Goal: Information Seeking & Learning: Understand process/instructions

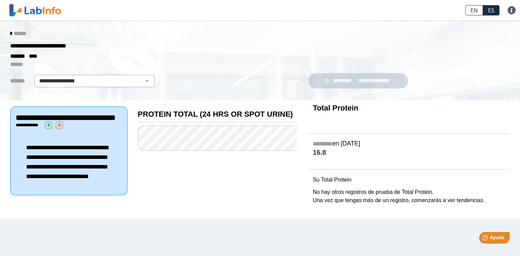
click at [78, 170] on span "**********" at bounding box center [67, 162] width 82 height 35
click at [58, 129] on span "*" at bounding box center [59, 125] width 7 height 7
click at [59, 129] on span "*" at bounding box center [59, 125] width 7 height 7
click at [129, 80] on select "**********" at bounding box center [94, 81] width 116 height 8
click at [10, 33] on icon at bounding box center [10, 33] width 1 height 5
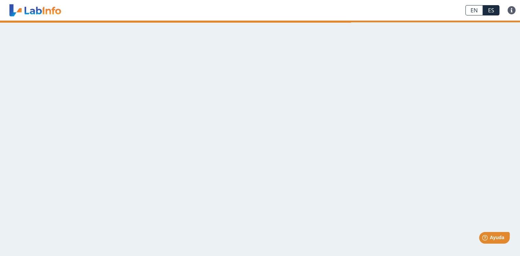
drag, startPoint x: 150, startPoint y: 79, endPoint x: 102, endPoint y: 80, distance: 48.8
click at [103, 85] on main at bounding box center [260, 139] width 520 height 236
drag, startPoint x: 96, startPoint y: 60, endPoint x: 248, endPoint y: 49, distance: 152.2
click at [253, 54] on main at bounding box center [260, 139] width 520 height 236
click at [486, 11] on link "ES" at bounding box center [491, 10] width 16 height 10
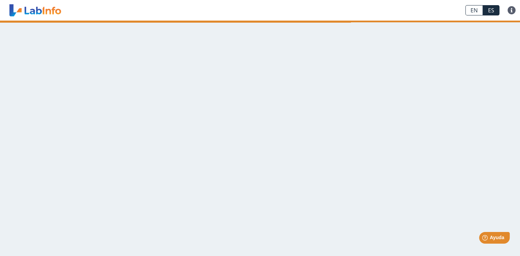
click at [484, 9] on link "ES" at bounding box center [491, 10] width 16 height 10
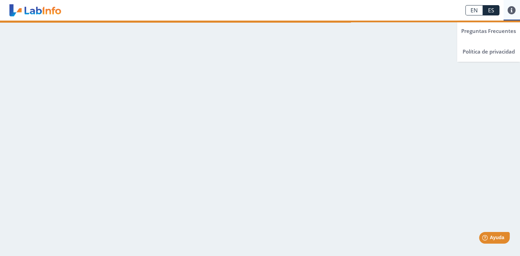
click at [512, 10] on link at bounding box center [511, 10] width 16 height 8
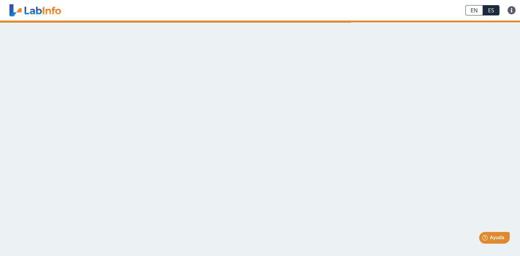
click at [398, 46] on main at bounding box center [260, 139] width 520 height 236
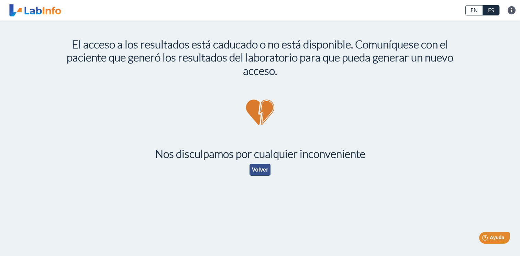
click at [260, 173] on button "Volver" at bounding box center [259, 170] width 21 height 12
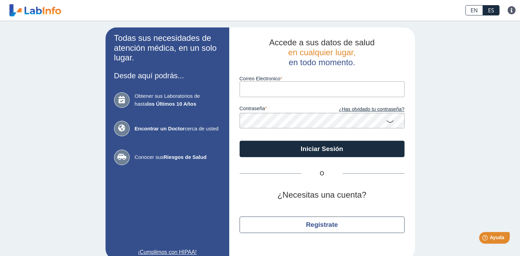
click at [255, 89] on input "Correo Electronico" at bounding box center [321, 88] width 165 height 15
drag, startPoint x: 388, startPoint y: 70, endPoint x: 398, endPoint y: 70, distance: 10.3
click at [398, 70] on div "Correo Electronico" at bounding box center [321, 82] width 165 height 30
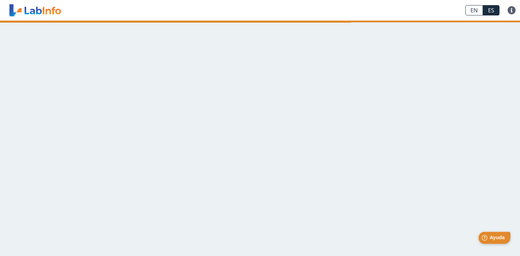
click at [488, 238] on div "Help [PERSON_NAME]" at bounding box center [494, 238] width 32 height 12
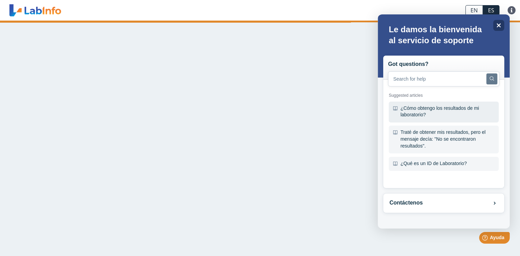
click at [426, 107] on div "¿Cómo obtengo los resultados de mi laboratorio?" at bounding box center [444, 112] width 110 height 21
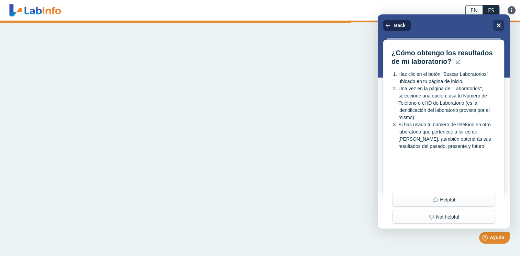
click at [387, 24] on icon "Back" at bounding box center [387, 25] width 5 height 5
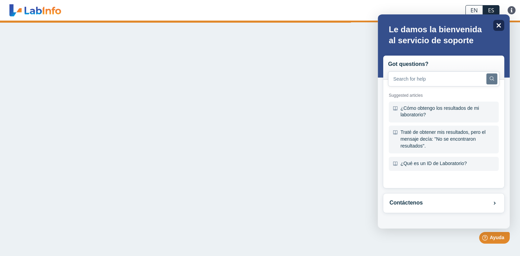
click at [496, 24] on icon "Close" at bounding box center [498, 25] width 5 height 5
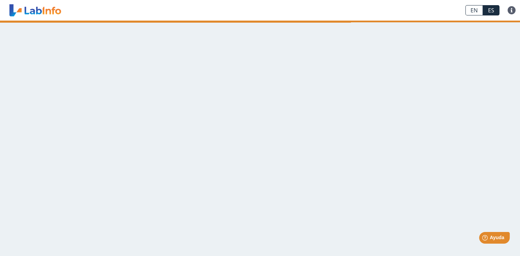
click at [475, 14] on link "EN" at bounding box center [474, 10] width 18 height 10
click at [482, 10] on link "EN" at bounding box center [474, 10] width 18 height 10
click at [487, 13] on link "ES" at bounding box center [491, 10] width 16 height 10
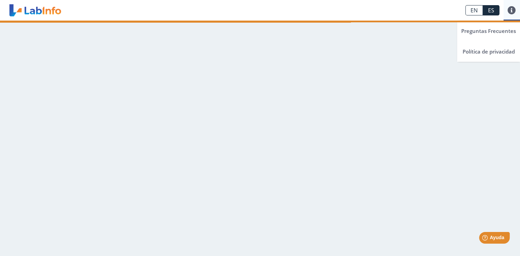
click at [504, 11] on link at bounding box center [511, 10] width 16 height 8
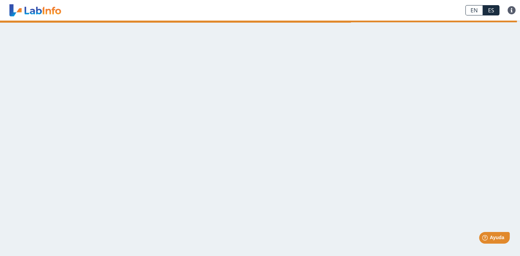
drag, startPoint x: 516, startPoint y: 21, endPoint x: 521, endPoint y: 21, distance: 5.2
click at [519, 21] on html "EN ES Preguntas Frecuentes Política de privacidad EN ES Preguntas Frecuentes Po…" at bounding box center [260, 128] width 520 height 256
